Goal: Task Accomplishment & Management: Use online tool/utility

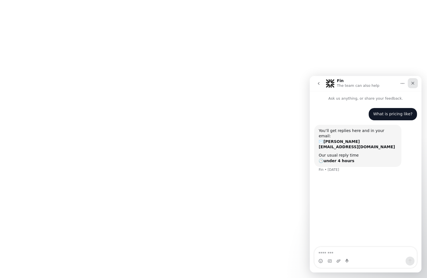
click at [415, 83] on div "Close" at bounding box center [413, 83] width 10 height 10
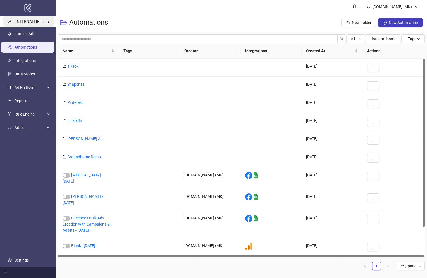
click at [25, 22] on span "[INTERNAL] Martin Kreienbaum's Kitchn" at bounding box center [46, 21] width 63 height 4
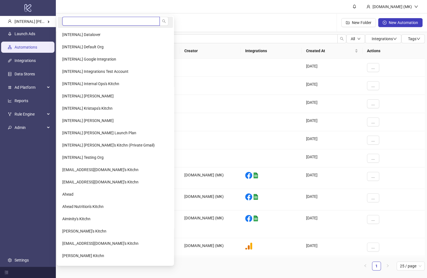
click at [71, 22] on input "search" at bounding box center [111, 21] width 98 height 9
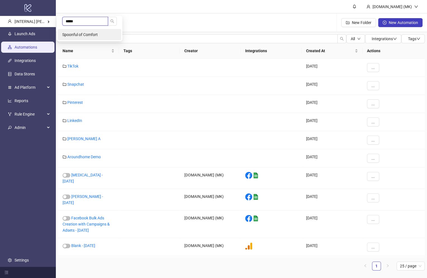
type input "*****"
click at [84, 40] on li "Spoonful of Comfort" at bounding box center [89, 34] width 63 height 11
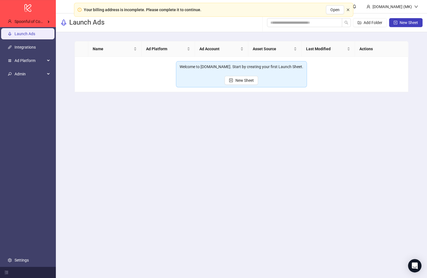
click at [349, 10] on icon "close" at bounding box center [348, 9] width 3 height 3
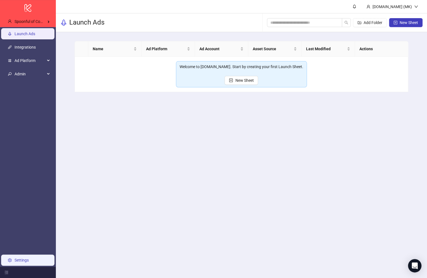
click at [29, 258] on link "Settings" at bounding box center [22, 260] width 14 height 4
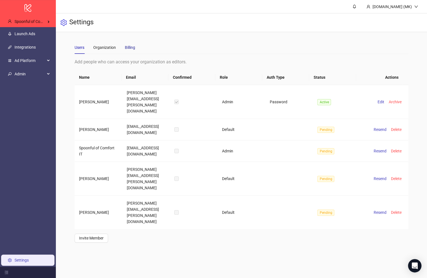
click at [131, 46] on div "Billing" at bounding box center [130, 47] width 10 height 6
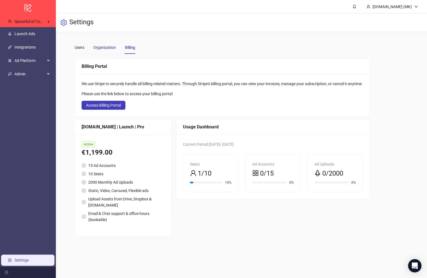
click at [103, 47] on div "Organization" at bounding box center [104, 47] width 23 height 6
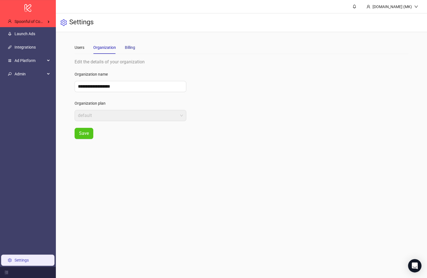
click at [126, 45] on div "Billing" at bounding box center [130, 47] width 10 height 6
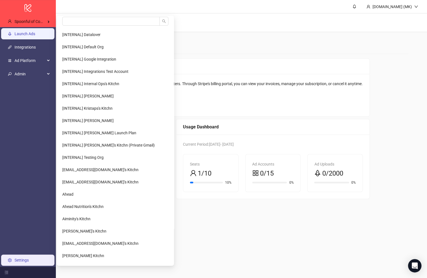
click at [35, 32] on link "Launch Ads" at bounding box center [25, 34] width 21 height 4
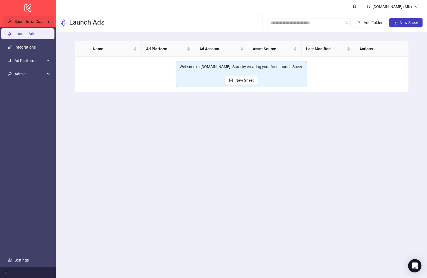
click at [40, 22] on span "Spoonful of Comfort" at bounding box center [33, 21] width 36 height 4
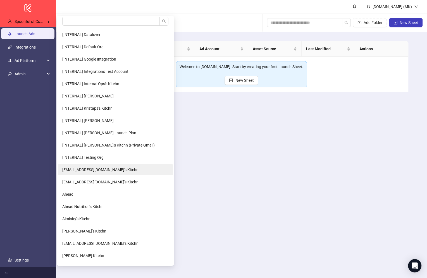
click at [90, 170] on span "admin@glamrdip.com's Kitchn" at bounding box center [100, 170] width 76 height 4
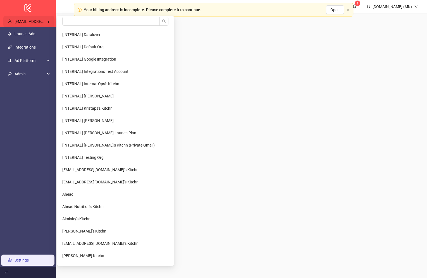
click at [32, 20] on span "[EMAIL_ADDRESS][DOMAIN_NAME]'s Kitchn" at bounding box center [53, 21] width 76 height 4
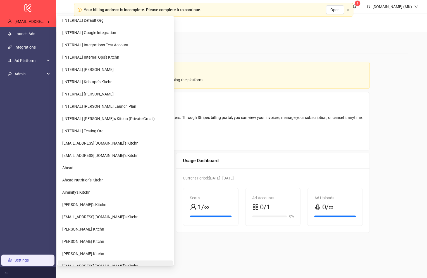
scroll to position [129, 0]
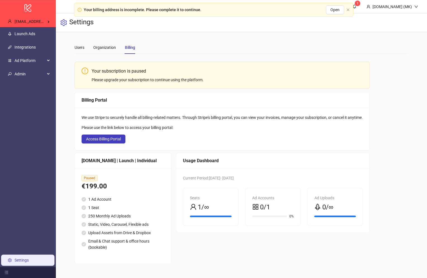
click at [23, 258] on link "Settings" at bounding box center [22, 260] width 14 height 4
drag, startPoint x: 135, startPoint y: 112, endPoint x: 139, endPoint y: 114, distance: 3.9
click at [139, 114] on div "Billing Portal We use Stripe to securely handle all billing-related matters. Th…" at bounding box center [222, 121] width 295 height 58
click at [338, 11] on span "Open" at bounding box center [335, 10] width 9 height 4
click at [33, 20] on span "admin@glamrdip.com's Kitchn" at bounding box center [53, 21] width 76 height 4
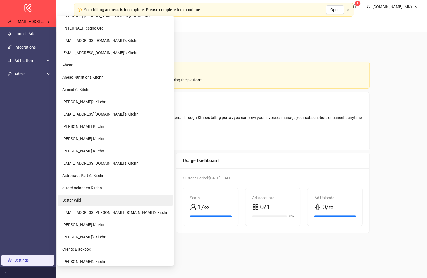
click at [93, 202] on li "Better Wild" at bounding box center [115, 200] width 115 height 11
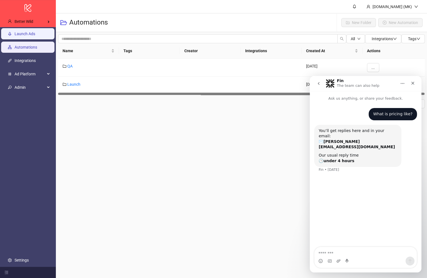
click at [33, 32] on link "Launch Ads" at bounding box center [25, 34] width 21 height 4
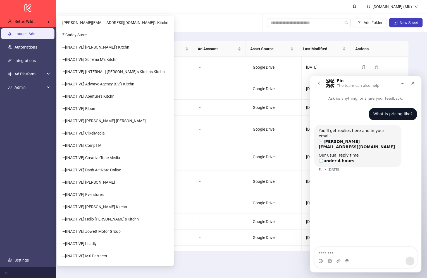
scroll to position [756, 0]
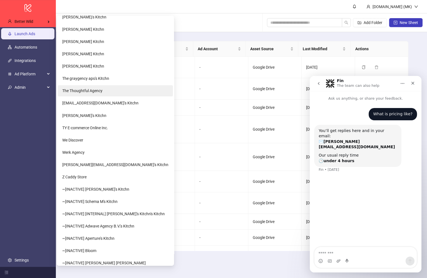
click at [99, 90] on span "The Thoughtful Agency" at bounding box center [82, 91] width 40 height 4
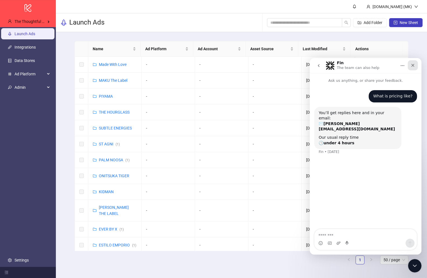
click at [415, 63] on icon "Close" at bounding box center [413, 65] width 4 height 4
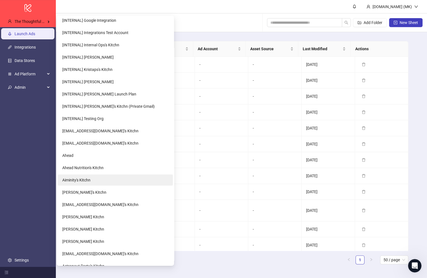
scroll to position [124, 0]
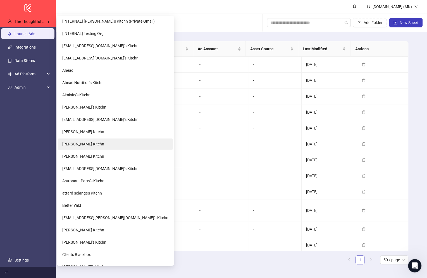
click at [98, 148] on li "[PERSON_NAME] Kitchn" at bounding box center [115, 144] width 115 height 11
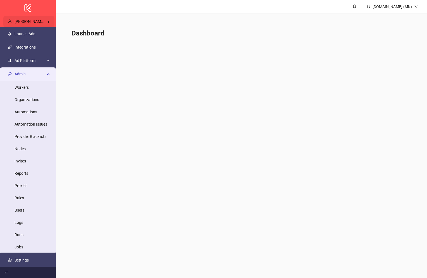
click at [34, 19] on span "Arman Mamyan's Kitchn" at bounding box center [36, 21] width 42 height 4
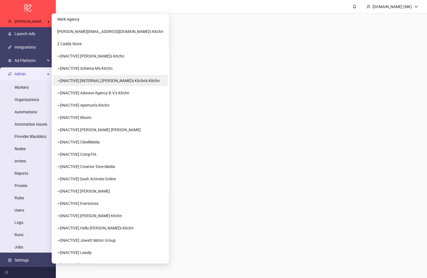
scroll to position [789, 0]
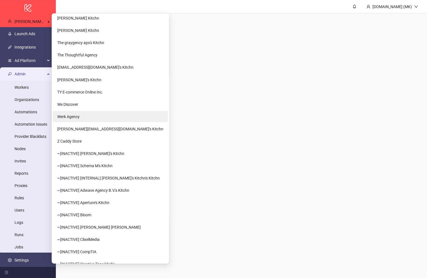
click at [77, 118] on span "Werk Agency" at bounding box center [68, 116] width 22 height 4
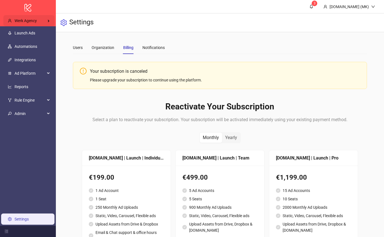
click at [39, 19] on div "Werk Agency" at bounding box center [28, 20] width 51 height 11
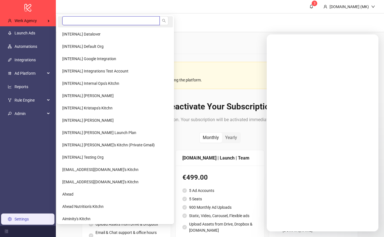
click at [76, 19] on input "search" at bounding box center [111, 20] width 98 height 9
type input "*"
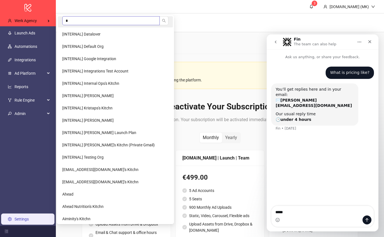
type textarea "******"
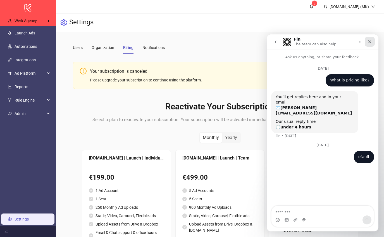
click at [368, 42] on icon "Close" at bounding box center [370, 41] width 4 height 4
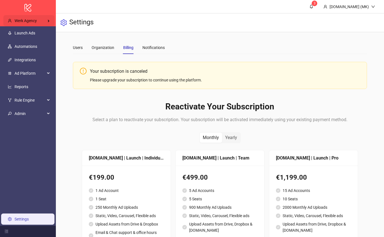
click at [36, 19] on span "Werk Agency" at bounding box center [26, 20] width 22 height 4
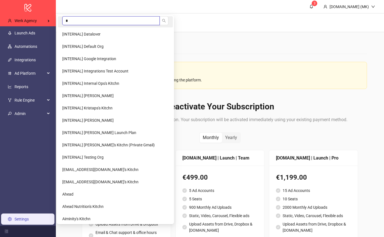
click at [74, 20] on input "*" at bounding box center [111, 20] width 98 height 9
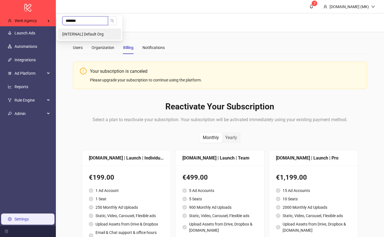
type input "*******"
click at [101, 35] on span "[INTERNAL] Default Org" at bounding box center [82, 34] width 41 height 4
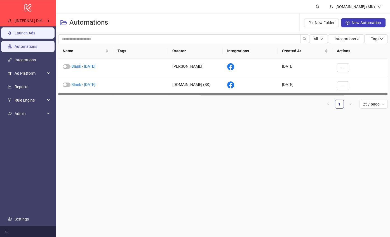
click at [35, 35] on link "Launch Ads" at bounding box center [25, 33] width 21 height 4
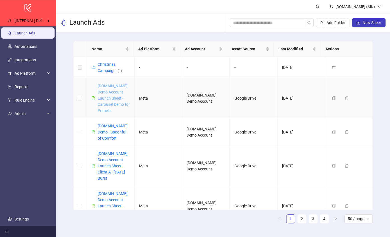
click at [114, 95] on link "[DOMAIN_NAME] Demo Account Launch Sheet - Carousel Demo for Primelis" at bounding box center [114, 98] width 32 height 29
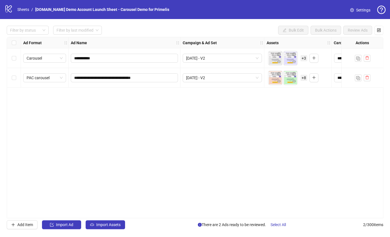
click at [107, 106] on div "**********" at bounding box center [195, 127] width 376 height 181
click at [20, 230] on div "**********" at bounding box center [195, 127] width 390 height 217
click at [21, 225] on span "Add Item" at bounding box center [25, 224] width 16 height 4
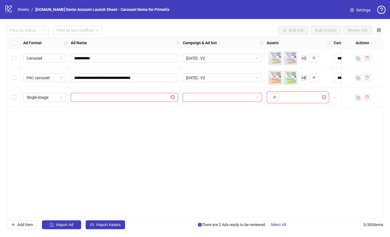
click at [20, 223] on span "Add Item" at bounding box center [25, 224] width 16 height 4
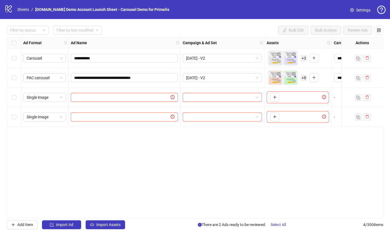
click at [181, 147] on div "**********" at bounding box center [195, 127] width 376 height 181
click at [370, 116] on div at bounding box center [362, 117] width 42 height 20
click at [366, 115] on button "button" at bounding box center [366, 116] width 7 height 7
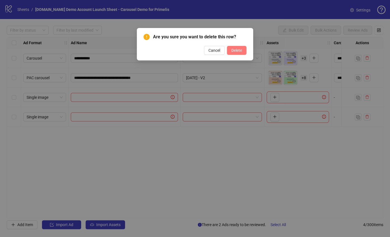
click at [234, 50] on span "Delete" at bounding box center [236, 50] width 11 height 4
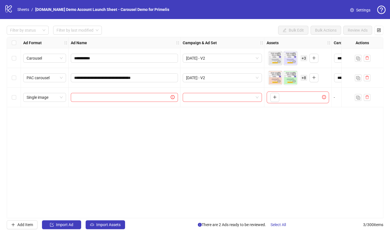
click at [8, 97] on div "Select row 3" at bounding box center [14, 97] width 14 height 20
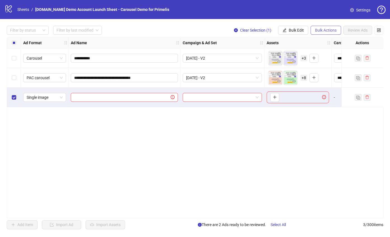
click at [327, 28] on span "Bulk Actions" at bounding box center [326, 30] width 22 height 4
click at [290, 27] on button "Bulk Edit" at bounding box center [293, 30] width 30 height 9
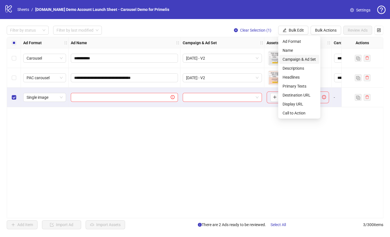
click at [297, 59] on span "Campaign & Ad Set" at bounding box center [298, 59] width 33 height 6
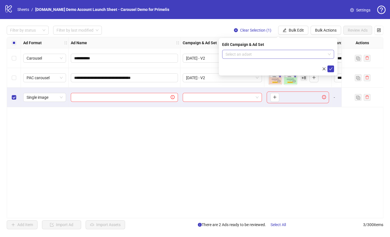
click at [265, 58] on input "search" at bounding box center [275, 54] width 100 height 8
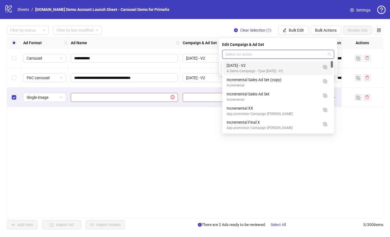
click at [265, 54] on input "search" at bounding box center [275, 54] width 100 height 8
click at [295, 30] on span "Bulk Edit" at bounding box center [295, 30] width 15 height 4
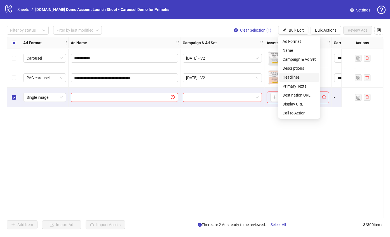
click at [295, 80] on span "Headlines" at bounding box center [298, 77] width 33 height 6
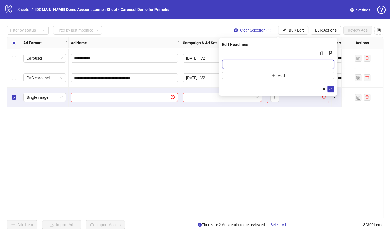
click at [272, 62] on input "Multi-input container - paste or copy values" at bounding box center [278, 64] width 112 height 9
click at [267, 51] on div "Multi-input container - paste or copy values" at bounding box center [278, 53] width 112 height 7
click at [249, 65] on div "Press Shift+Enter to add new input" at bounding box center [278, 64] width 65 height 10
click at [231, 63] on input "Multi-input container - paste or copy values" at bounding box center [278, 64] width 112 height 9
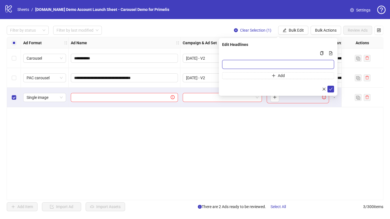
click at [304, 60] on input "Multi-input container - paste or copy values" at bounding box center [278, 64] width 112 height 9
click at [54, 120] on div "**********" at bounding box center [195, 118] width 376 height 163
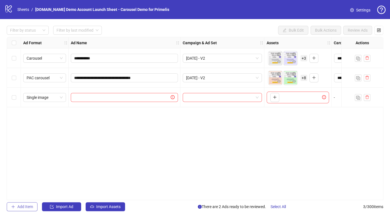
drag, startPoint x: 29, startPoint y: 210, endPoint x: 25, endPoint y: 207, distance: 4.8
click at [29, 210] on button "Add Item" at bounding box center [22, 206] width 31 height 9
click at [24, 207] on span "Add Item" at bounding box center [25, 206] width 16 height 4
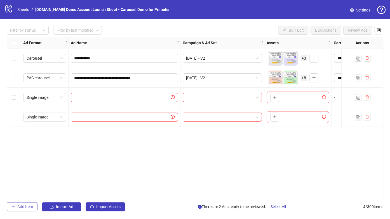
click at [23, 207] on span "Add Item" at bounding box center [25, 206] width 16 height 4
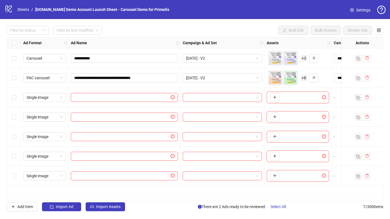
click at [9, 99] on div "Select row 3" at bounding box center [14, 97] width 14 height 20
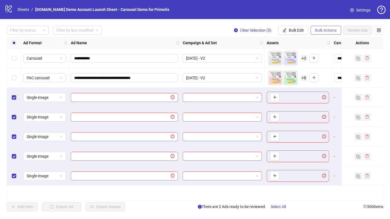
click at [321, 28] on span "Bulk Actions" at bounding box center [326, 30] width 22 height 4
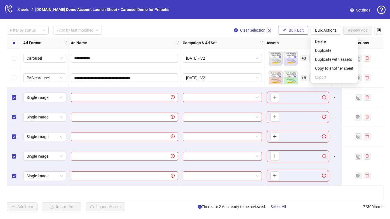
click at [299, 29] on span "Bulk Edit" at bounding box center [295, 30] width 15 height 4
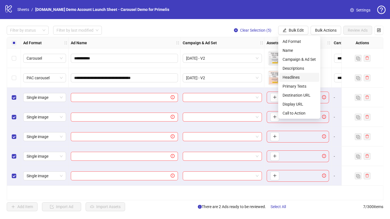
click at [301, 79] on span "Headlines" at bounding box center [298, 77] width 33 height 6
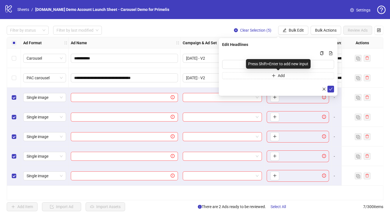
click at [251, 66] on div "Press Shift+Enter to add new input" at bounding box center [278, 64] width 65 height 10
click at [243, 63] on input "Multi-input container - paste or copy values" at bounding box center [278, 64] width 112 height 9
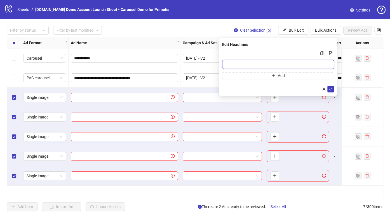
click at [252, 63] on input "Multi-input container - paste or copy values" at bounding box center [278, 64] width 112 height 9
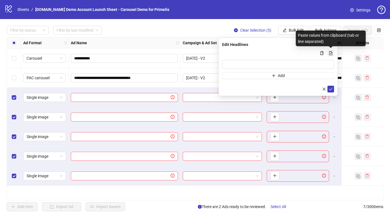
click at [329, 54] on icon "file-add" at bounding box center [330, 53] width 4 height 4
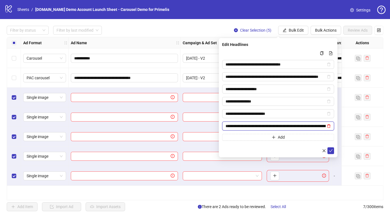
click at [329, 124] on icon "delete" at bounding box center [328, 126] width 3 height 4
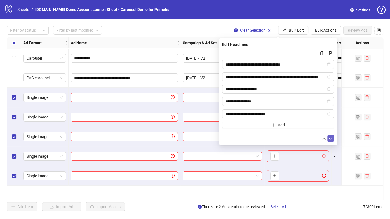
click at [331, 136] on icon "check" at bounding box center [330, 138] width 4 height 4
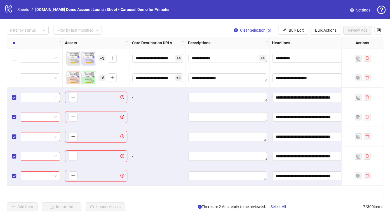
scroll to position [0, 283]
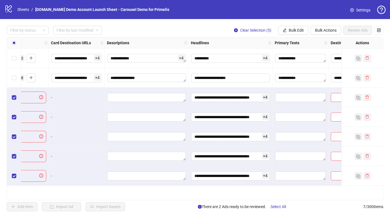
click at [267, 96] on span "+ 4" at bounding box center [265, 97] width 7 height 6
click at [249, 88] on div "**********" at bounding box center [230, 97] width 84 height 20
click at [301, 99] on textarea "Edit values" at bounding box center [300, 97] width 51 height 9
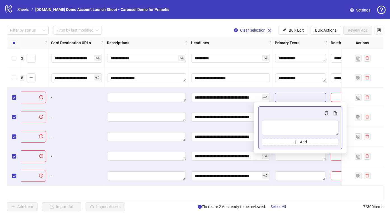
type textarea "**********"
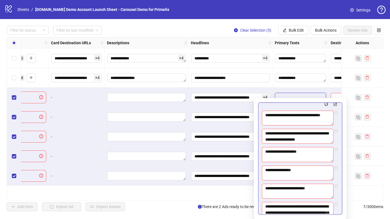
scroll to position [0, 0]
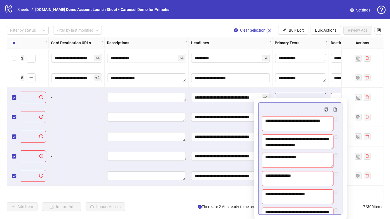
click at [297, 92] on div at bounding box center [300, 97] width 56 height 20
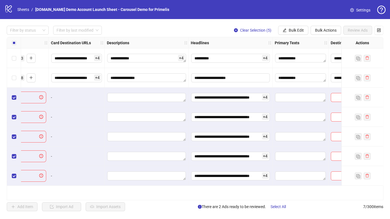
click at [328, 24] on div "**********" at bounding box center [195, 118] width 390 height 198
click at [301, 28] on span "Bulk Edit" at bounding box center [295, 30] width 15 height 4
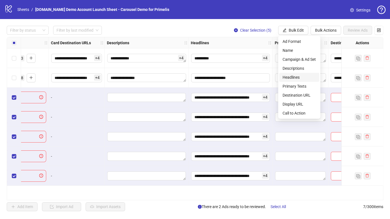
click at [301, 75] on span "Headlines" at bounding box center [298, 77] width 33 height 6
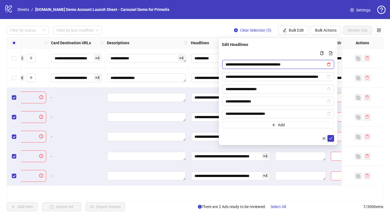
click at [327, 65] on icon "delete" at bounding box center [328, 65] width 3 height 4
type input "**********"
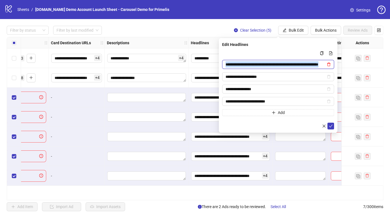
click at [327, 65] on icon "delete" at bounding box center [328, 65] width 3 height 4
type input "**********"
click at [327, 65] on icon "delete" at bounding box center [328, 65] width 3 height 4
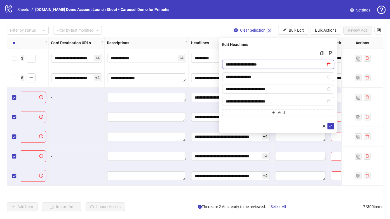
type input "**********"
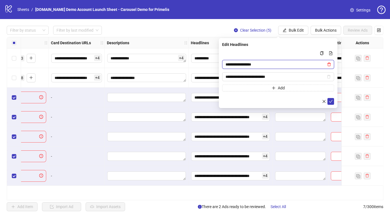
click at [327, 65] on icon "delete" at bounding box center [328, 65] width 3 height 4
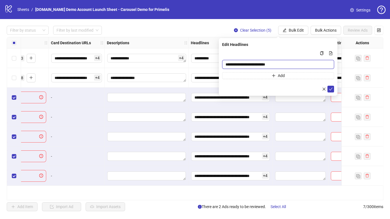
click at [290, 67] on input "**********" at bounding box center [278, 64] width 112 height 9
paste input "**********"
type input "**********"
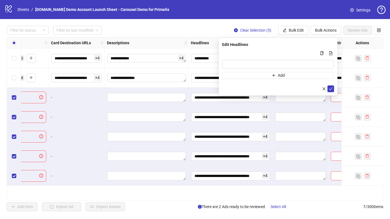
click at [284, 53] on div "Multi-input container - paste or copy values" at bounding box center [278, 53] width 112 height 7
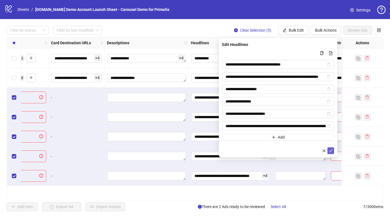
click at [329, 148] on span "submit" at bounding box center [330, 150] width 4 height 4
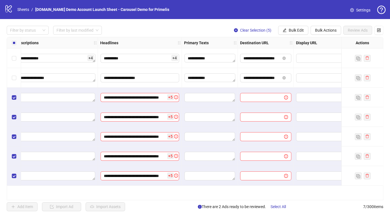
scroll to position [0, 309]
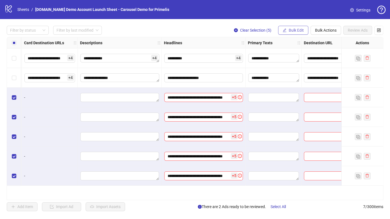
click at [285, 28] on button "Bulk Edit" at bounding box center [293, 30] width 30 height 9
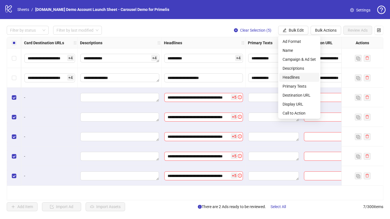
click at [297, 74] on span "Headlines" at bounding box center [298, 77] width 33 height 6
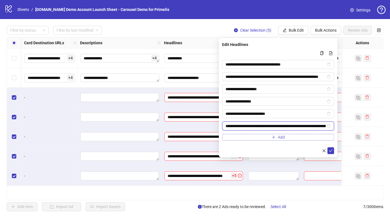
click at [328, 126] on icon "delete" at bounding box center [329, 126] width 4 height 4
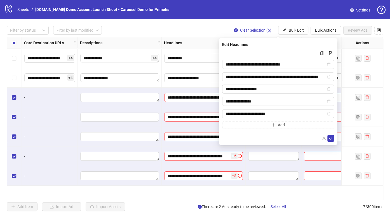
click at [275, 43] on div "Edit Headlines" at bounding box center [278, 44] width 112 height 6
click at [329, 112] on icon "delete" at bounding box center [329, 114] width 4 height 4
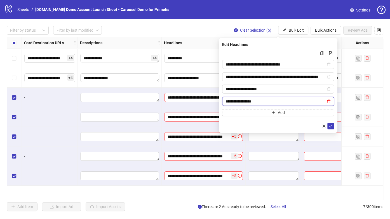
click at [328, 101] on icon "delete" at bounding box center [329, 101] width 4 height 4
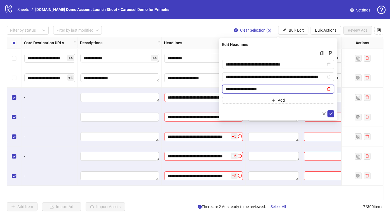
click at [329, 90] on icon "delete" at bounding box center [328, 89] width 3 height 4
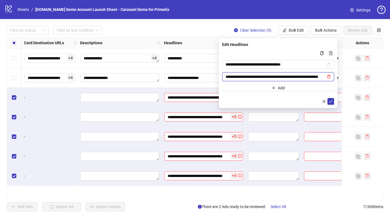
click at [327, 77] on icon "delete" at bounding box center [328, 77] width 3 height 4
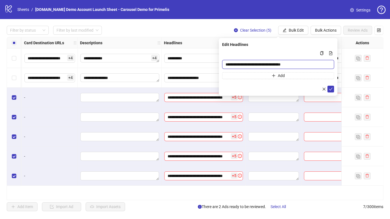
click at [302, 65] on input "**********" at bounding box center [278, 64] width 112 height 9
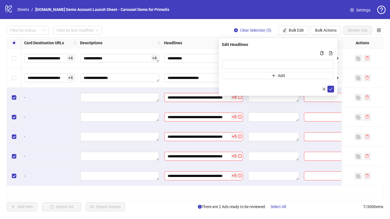
click at [261, 46] on div "Edit Headlines" at bounding box center [278, 44] width 112 height 6
click at [253, 64] on input "Multi-input container - paste or copy values" at bounding box center [278, 64] width 112 height 9
paste input "**********"
type input "**********"
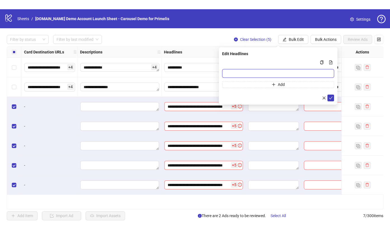
scroll to position [0, 0]
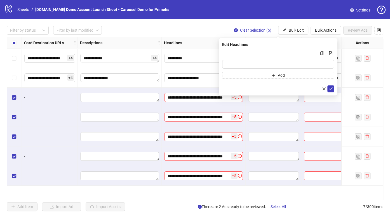
click at [259, 51] on div "Multi-input container - paste or copy values" at bounding box center [278, 53] width 112 height 7
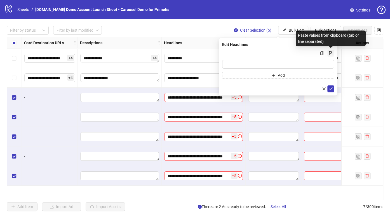
click at [330, 50] on button "Multi-input container - paste or copy values" at bounding box center [330, 53] width 7 height 7
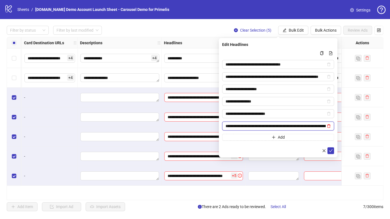
click at [327, 125] on icon "delete" at bounding box center [329, 126] width 4 height 4
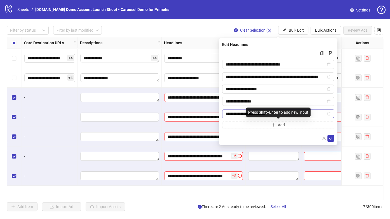
click at [327, 116] on span "**********" at bounding box center [278, 113] width 112 height 9
click at [328, 112] on icon "delete" at bounding box center [328, 114] width 3 height 4
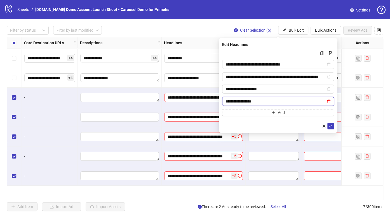
click at [330, 101] on icon "delete" at bounding box center [328, 102] width 3 height 4
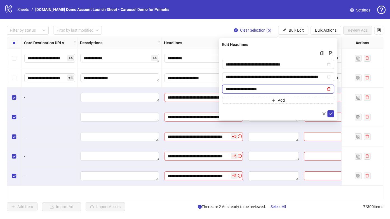
click at [328, 88] on icon "delete" at bounding box center [329, 89] width 4 height 4
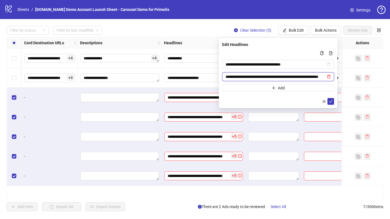
click at [328, 76] on icon "delete" at bounding box center [329, 77] width 4 height 4
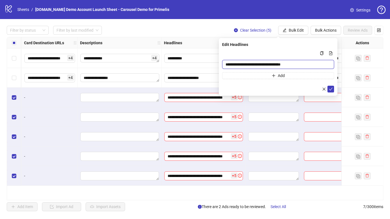
click at [307, 64] on input "**********" at bounding box center [278, 64] width 112 height 9
click at [308, 64] on input "**********" at bounding box center [278, 64] width 112 height 9
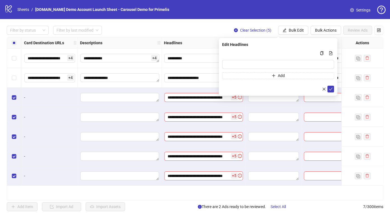
click at [297, 51] on div "Multi-input container - paste or copy values" at bounding box center [278, 53] width 112 height 7
click at [296, 48] on div "Edit Headlines Add" at bounding box center [278, 67] width 119 height 58
click at [296, 51] on div "Multi-input container - paste or copy values" at bounding box center [278, 53] width 112 height 7
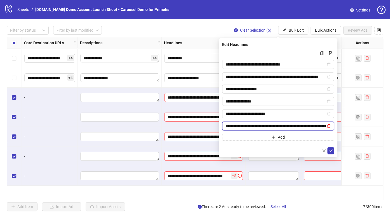
click at [329, 124] on icon "delete" at bounding box center [329, 126] width 4 height 4
